Goal: Task Accomplishment & Management: Use online tool/utility

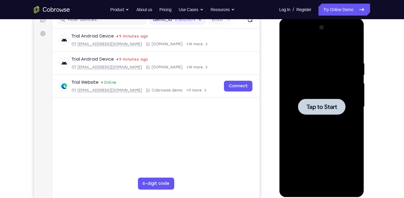
scroll to position [81, 0]
click at [344, 115] on div at bounding box center [322, 107] width 76 height 168
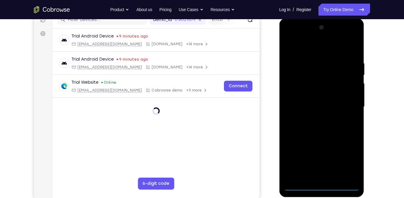
click at [323, 189] on div at bounding box center [322, 107] width 76 height 168
click at [323, 186] on div at bounding box center [322, 107] width 76 height 168
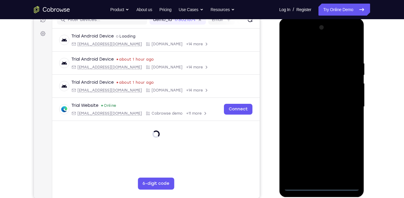
click at [348, 156] on div at bounding box center [322, 107] width 76 height 168
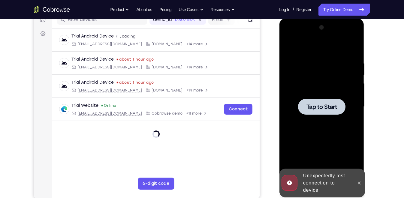
click at [329, 100] on div at bounding box center [321, 107] width 47 height 16
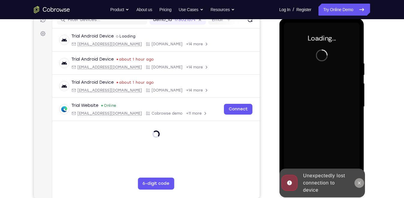
click at [362, 185] on button at bounding box center [359, 183] width 10 height 10
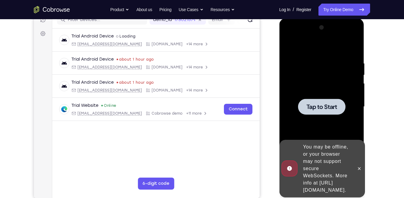
click at [325, 104] on span "Tap to Start" at bounding box center [321, 107] width 31 height 6
click at [345, 12] on link "Try Online Demo" at bounding box center [345, 10] width 52 height 12
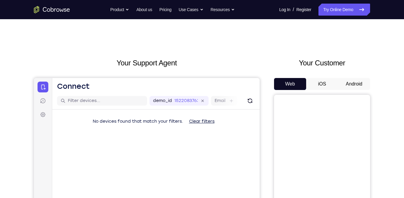
click at [355, 83] on button "Android" at bounding box center [354, 84] width 32 height 12
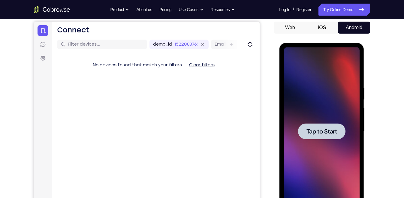
click at [331, 116] on div at bounding box center [322, 131] width 76 height 168
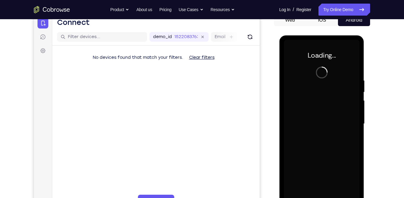
scroll to position [64, 0]
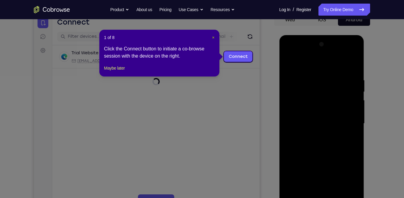
click at [214, 36] on span "×" at bounding box center [213, 37] width 2 height 5
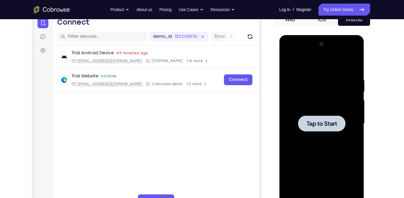
click at [315, 126] on span "Tap to Start" at bounding box center [321, 124] width 31 height 6
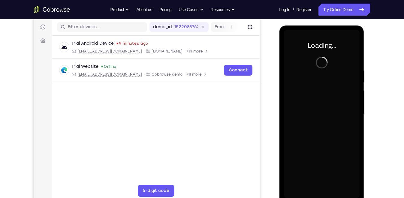
scroll to position [76, 0]
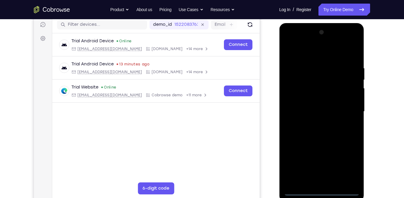
click at [325, 192] on div at bounding box center [322, 112] width 76 height 168
click at [348, 167] on div at bounding box center [322, 112] width 76 height 168
click at [298, 42] on div at bounding box center [322, 112] width 76 height 168
click at [348, 107] on div at bounding box center [322, 112] width 76 height 168
click at [313, 124] on div at bounding box center [322, 112] width 76 height 168
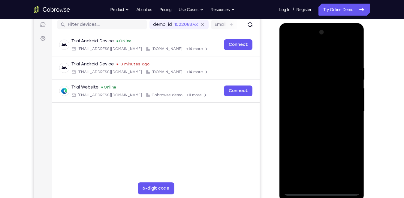
click at [318, 105] on div at bounding box center [322, 112] width 76 height 168
click at [311, 101] on div at bounding box center [322, 112] width 76 height 168
click at [316, 108] on div at bounding box center [322, 112] width 76 height 168
click at [324, 129] on div at bounding box center [322, 112] width 76 height 168
click at [331, 129] on div at bounding box center [322, 112] width 76 height 168
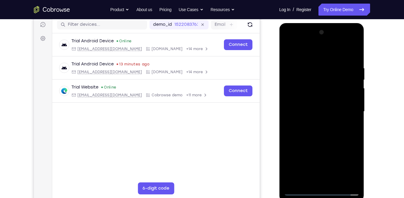
click at [328, 131] on div at bounding box center [322, 112] width 76 height 168
click at [336, 136] on div at bounding box center [322, 112] width 76 height 168
click at [337, 180] on div at bounding box center [322, 112] width 76 height 168
click at [323, 143] on div at bounding box center [322, 112] width 76 height 168
click at [306, 105] on div at bounding box center [322, 112] width 76 height 168
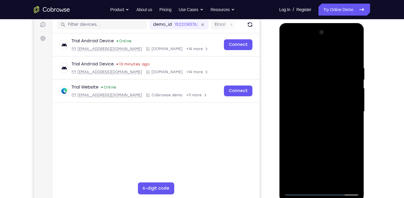
click at [352, 127] on div at bounding box center [322, 112] width 76 height 168
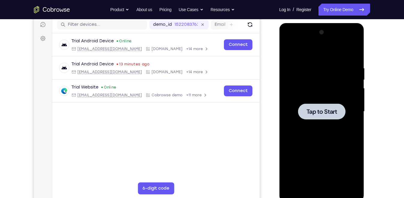
click at [301, 94] on div at bounding box center [322, 112] width 76 height 168
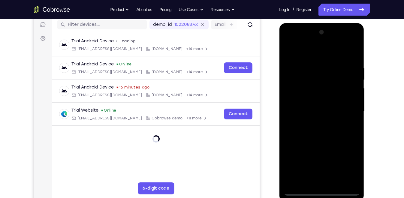
click at [324, 190] on div at bounding box center [322, 112] width 76 height 168
click at [348, 162] on div at bounding box center [322, 112] width 76 height 168
click at [300, 42] on div at bounding box center [322, 112] width 76 height 168
click at [346, 107] on div at bounding box center [322, 112] width 76 height 168
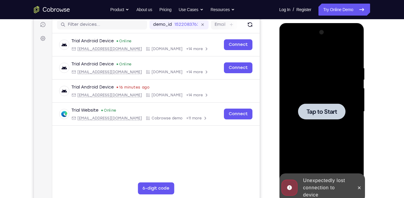
click at [347, 106] on div at bounding box center [322, 112] width 76 height 168
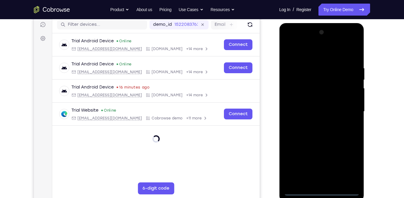
click at [321, 191] on div at bounding box center [322, 112] width 76 height 168
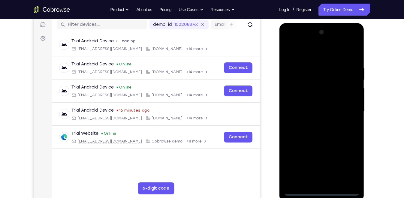
click at [349, 166] on div at bounding box center [322, 112] width 76 height 168
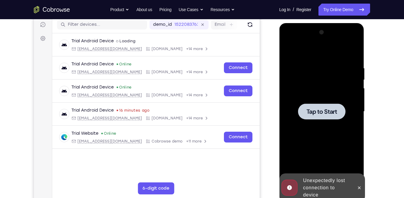
click at [327, 110] on span "Tap to Start" at bounding box center [321, 112] width 31 height 6
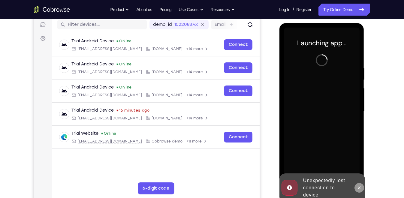
click at [360, 189] on icon at bounding box center [359, 188] width 5 height 5
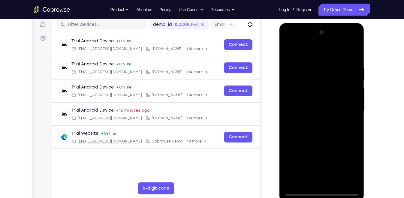
click at [323, 191] on div at bounding box center [322, 112] width 76 height 168
click at [349, 169] on div at bounding box center [322, 112] width 76 height 168
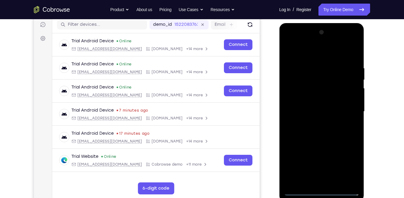
click at [296, 41] on div at bounding box center [322, 112] width 76 height 168
click at [348, 108] on div at bounding box center [322, 112] width 76 height 168
click at [315, 122] on div at bounding box center [322, 112] width 76 height 168
click at [315, 100] on div at bounding box center [322, 112] width 76 height 168
click at [298, 99] on div at bounding box center [322, 112] width 76 height 168
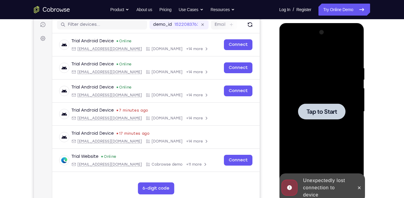
click at [306, 109] on span "Tap to Start" at bounding box center [321, 112] width 31 height 6
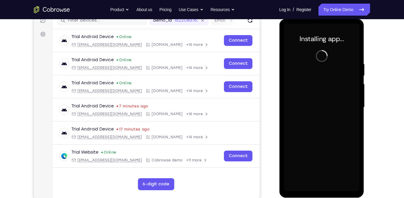
scroll to position [80, 0]
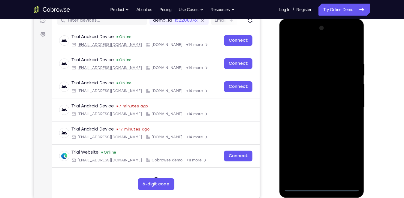
click at [322, 186] on div at bounding box center [322, 107] width 76 height 168
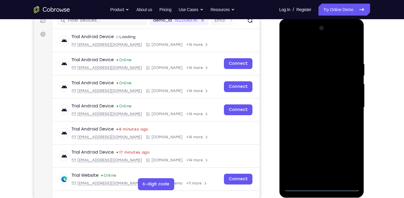
click at [348, 162] on div at bounding box center [322, 107] width 76 height 168
click at [299, 36] on div at bounding box center [322, 107] width 76 height 168
click at [345, 101] on div at bounding box center [322, 107] width 76 height 168
click at [317, 119] on div at bounding box center [322, 107] width 76 height 168
click at [313, 102] on div at bounding box center [322, 107] width 76 height 168
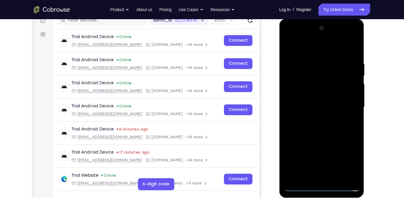
click at [308, 97] on div at bounding box center [322, 107] width 76 height 168
click at [317, 107] on div at bounding box center [322, 107] width 76 height 168
click at [327, 125] on div at bounding box center [322, 107] width 76 height 168
click at [332, 122] on div at bounding box center [322, 107] width 76 height 168
click at [329, 129] on div at bounding box center [322, 107] width 76 height 168
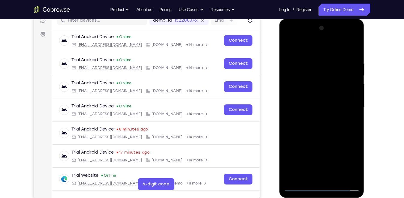
click at [331, 126] on div at bounding box center [322, 107] width 76 height 168
click at [343, 133] on div at bounding box center [322, 107] width 76 height 168
click at [289, 134] on div at bounding box center [322, 107] width 76 height 168
drag, startPoint x: 326, startPoint y: 131, endPoint x: 328, endPoint y: 111, distance: 20.5
click at [328, 111] on div at bounding box center [322, 107] width 76 height 168
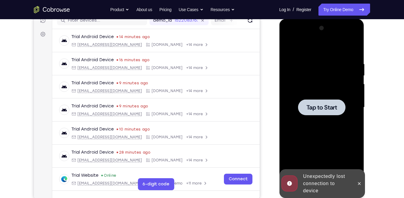
click at [304, 97] on div at bounding box center [322, 107] width 76 height 168
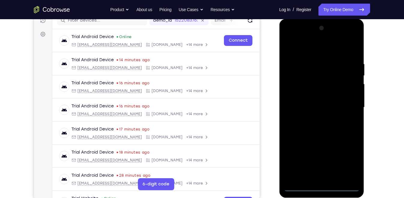
click at [323, 188] on div at bounding box center [322, 107] width 76 height 168
click at [345, 163] on div at bounding box center [322, 107] width 76 height 168
click at [300, 38] on div at bounding box center [322, 107] width 76 height 168
click at [346, 107] on div at bounding box center [322, 107] width 76 height 168
click at [317, 118] on div at bounding box center [322, 107] width 76 height 168
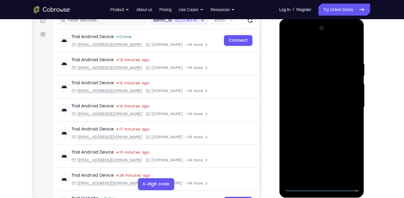
click at [319, 101] on div at bounding box center [322, 107] width 76 height 168
click at [308, 110] on div at bounding box center [322, 107] width 76 height 168
click at [309, 106] on div at bounding box center [322, 107] width 76 height 168
click at [320, 130] on div at bounding box center [322, 107] width 76 height 168
click at [322, 125] on div at bounding box center [322, 107] width 76 height 168
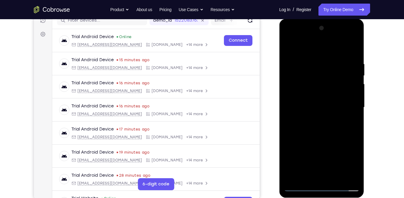
click at [352, 54] on div at bounding box center [322, 107] width 76 height 168
click at [332, 131] on div at bounding box center [322, 107] width 76 height 168
click at [353, 136] on div at bounding box center [322, 107] width 76 height 168
drag, startPoint x: 338, startPoint y: 136, endPoint x: 339, endPoint y: 115, distance: 21.0
click at [339, 115] on div at bounding box center [322, 107] width 76 height 168
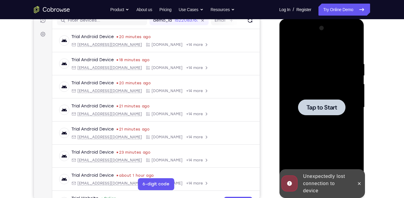
click at [319, 107] on span "Tap to Start" at bounding box center [321, 107] width 31 height 6
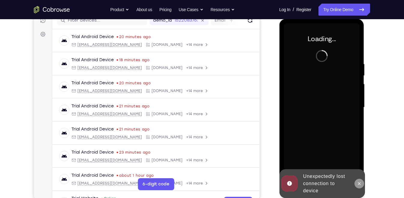
click at [362, 185] on button at bounding box center [359, 184] width 10 height 10
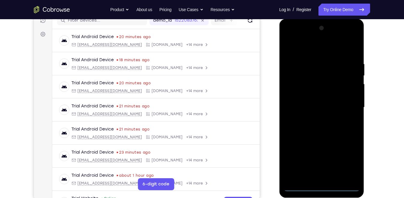
click at [321, 189] on div at bounding box center [322, 107] width 76 height 168
click at [322, 186] on div at bounding box center [322, 107] width 76 height 168
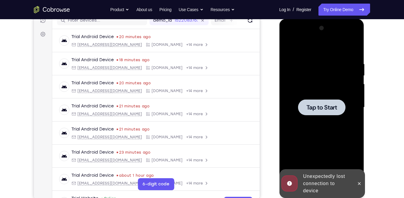
click at [322, 19] on div "Tap to Start" at bounding box center [321, 19] width 85 height 0
click at [322, 186] on div "Online web based iOS Simulators and Android Emulators. Run iPhone, iPad, Mobile…" at bounding box center [322, 109] width 86 height 180
click at [311, 103] on div at bounding box center [321, 107] width 47 height 16
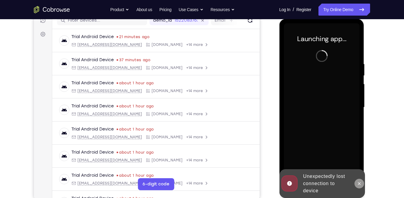
click at [358, 183] on icon at bounding box center [359, 183] width 5 height 5
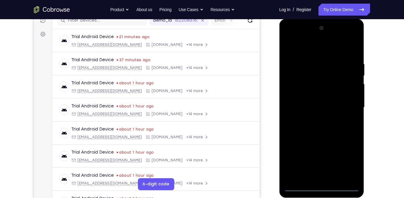
click at [324, 187] on div at bounding box center [322, 107] width 76 height 168
click at [349, 159] on div at bounding box center [322, 107] width 76 height 168
click at [302, 37] on div at bounding box center [322, 107] width 76 height 168
click at [349, 104] on div at bounding box center [322, 107] width 76 height 168
click at [315, 119] on div at bounding box center [322, 107] width 76 height 168
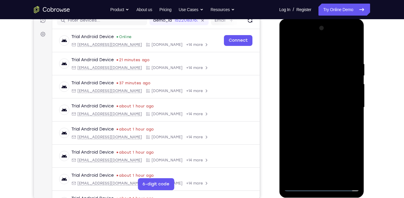
click at [308, 103] on div at bounding box center [322, 107] width 76 height 168
click at [310, 94] on div at bounding box center [322, 107] width 76 height 168
click at [311, 107] on div at bounding box center [322, 107] width 76 height 168
click at [321, 108] on div at bounding box center [322, 107] width 76 height 168
click at [323, 108] on div at bounding box center [322, 107] width 76 height 168
